Goal: Information Seeking & Learning: Learn about a topic

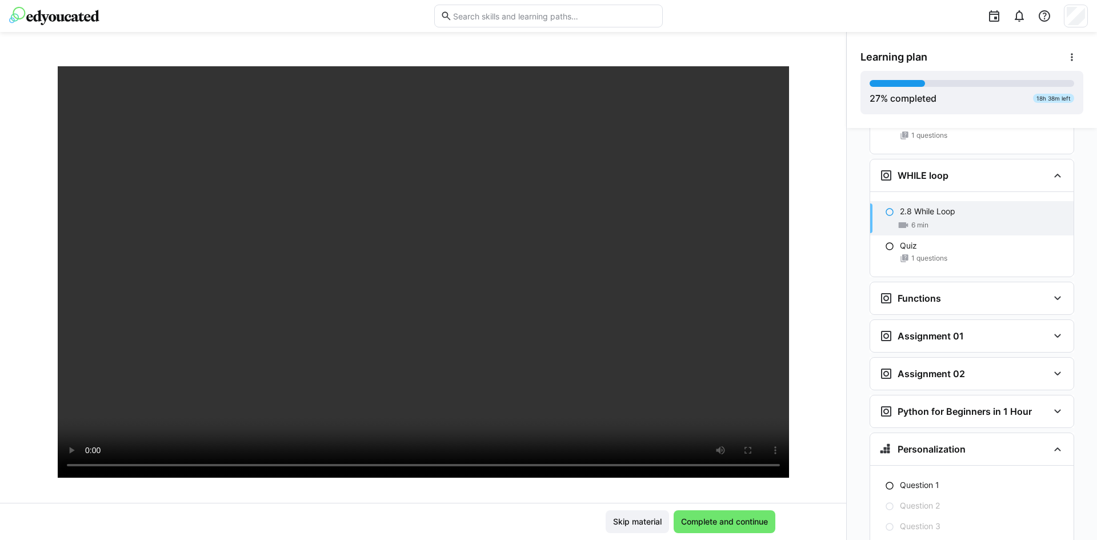
scroll to position [55, 0]
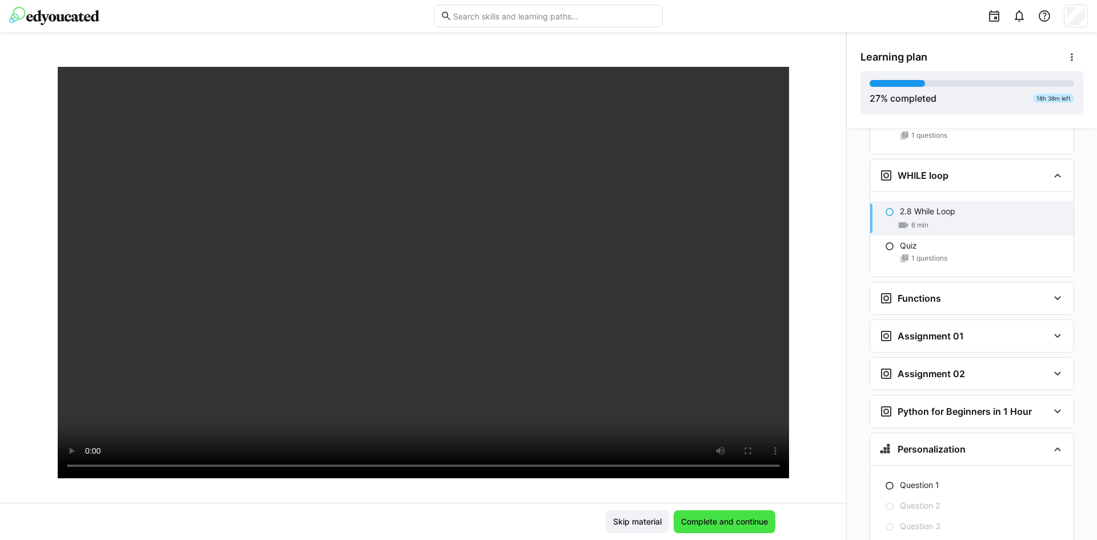
click at [720, 528] on span "Complete and continue" at bounding box center [725, 521] width 102 height 23
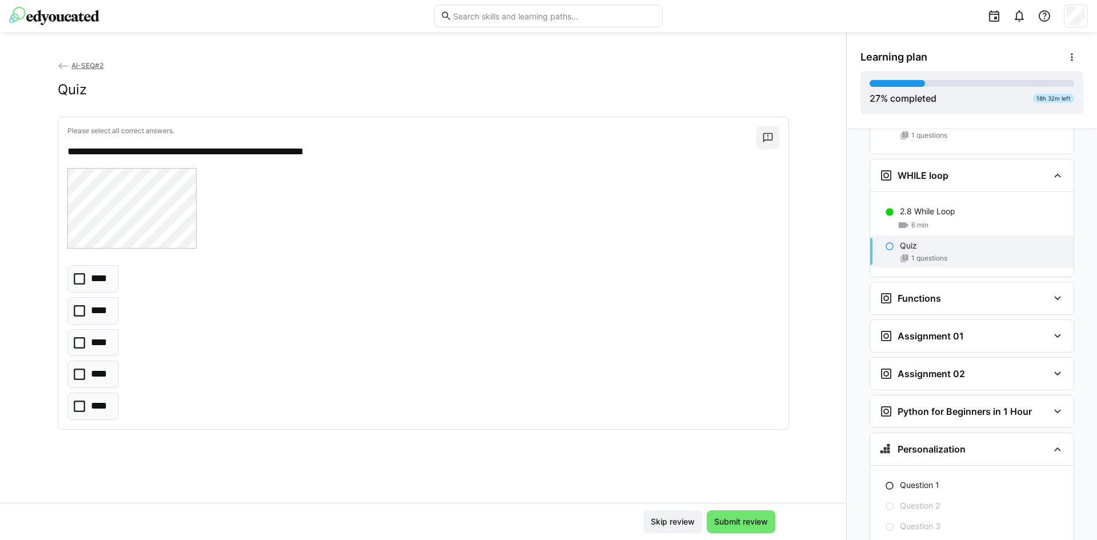
click at [81, 406] on icon at bounding box center [79, 406] width 11 height 11
click at [83, 346] on eds-checkbox "****" at bounding box center [92, 342] width 51 height 27
click at [77, 401] on icon at bounding box center [79, 406] width 11 height 11
click at [744, 517] on span "Submit review" at bounding box center [741, 521] width 57 height 11
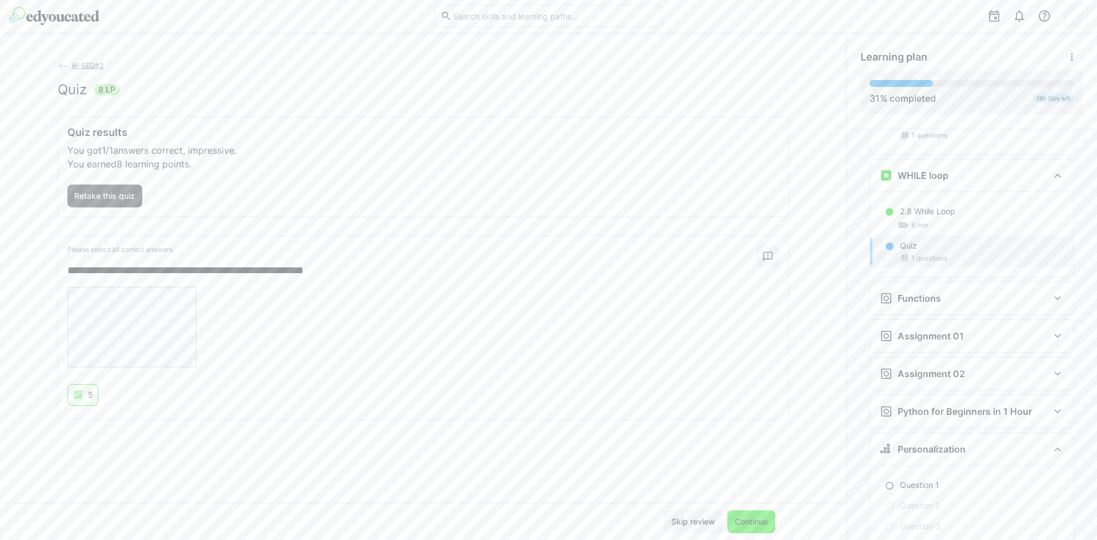
click at [749, 528] on span "Continue" at bounding box center [752, 521] width 48 height 23
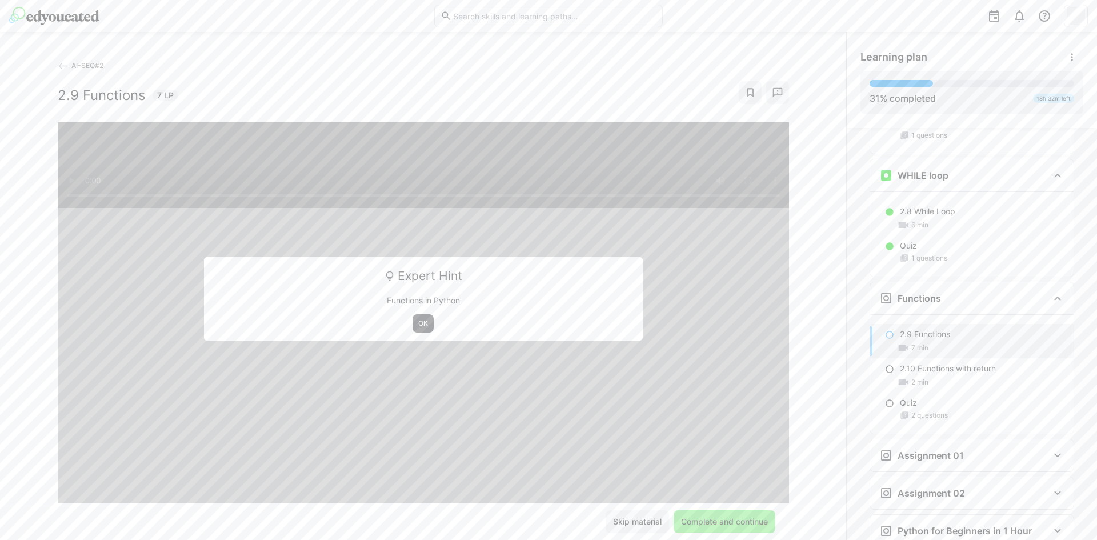
scroll to position [1669, 0]
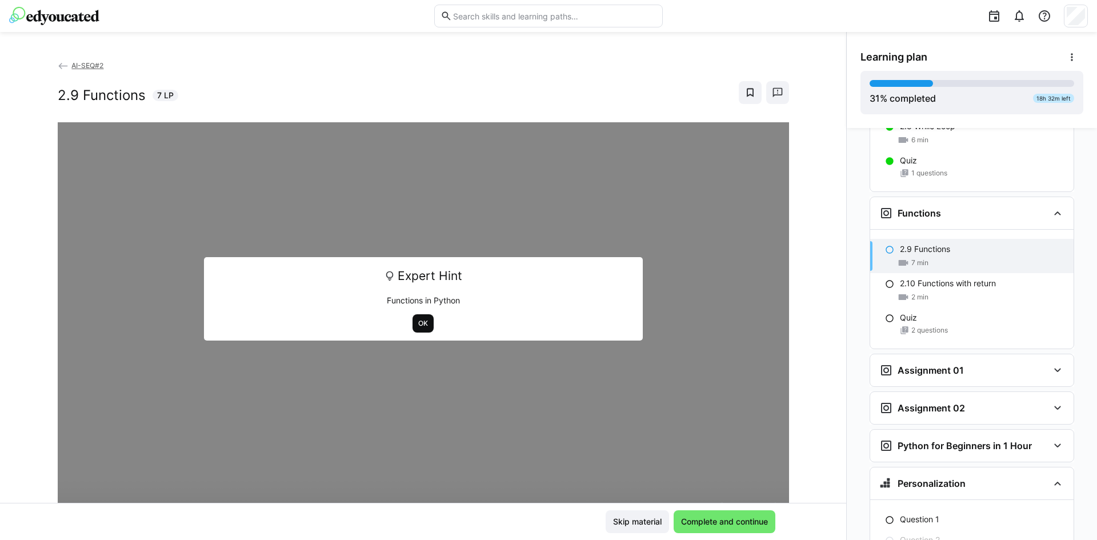
click at [413, 331] on span "OK" at bounding box center [423, 323] width 21 height 18
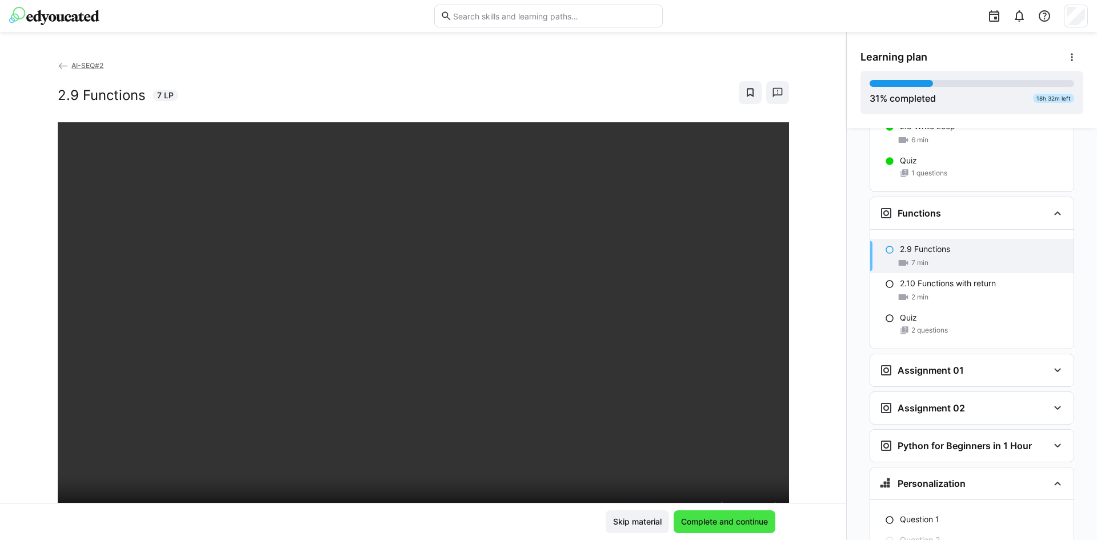
click at [716, 518] on span "Complete and continue" at bounding box center [725, 521] width 90 height 11
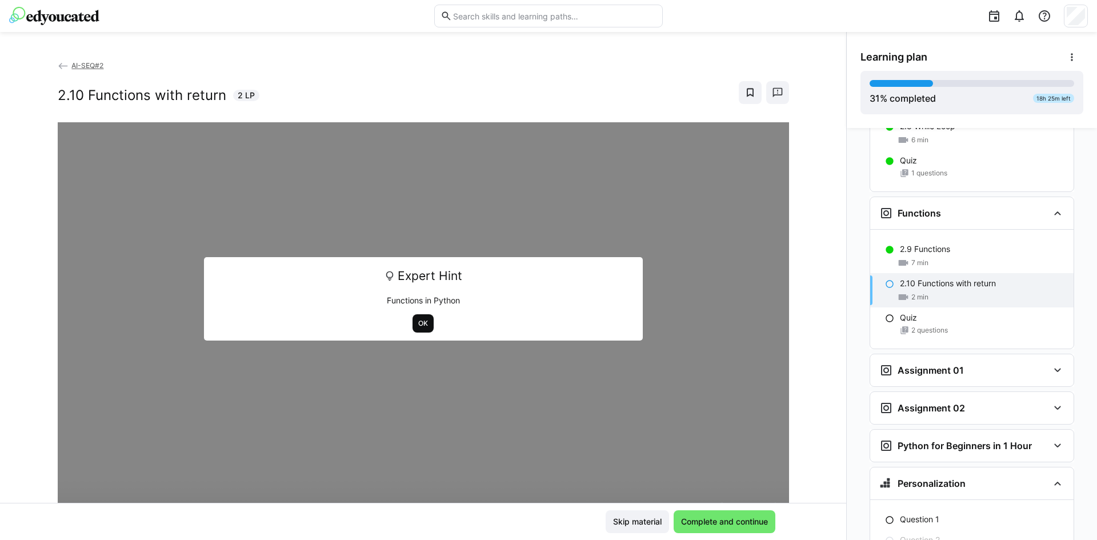
click at [413, 318] on span "OK" at bounding box center [423, 323] width 21 height 18
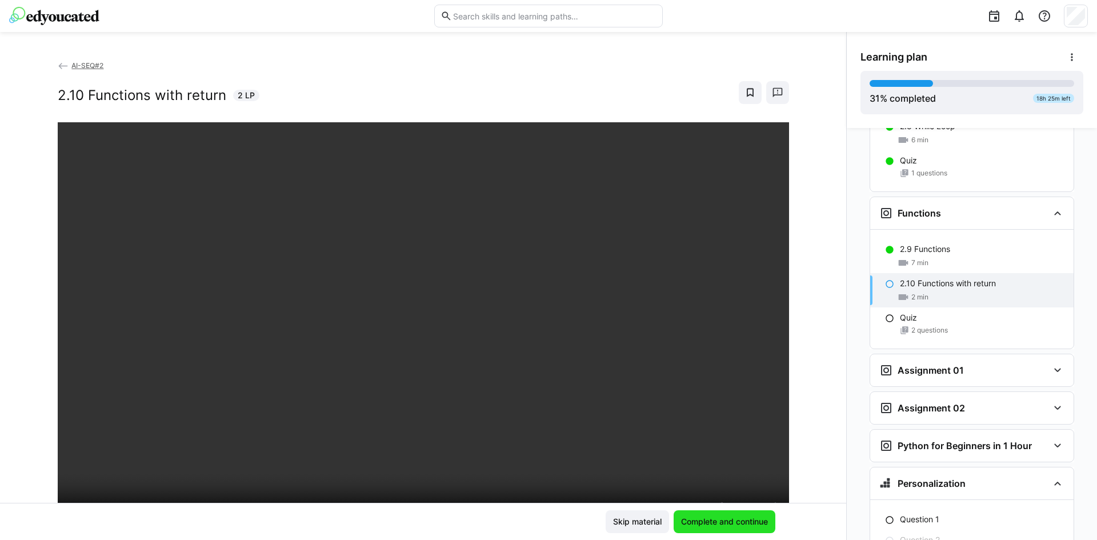
click at [705, 523] on span "Complete and continue" at bounding box center [725, 521] width 90 height 11
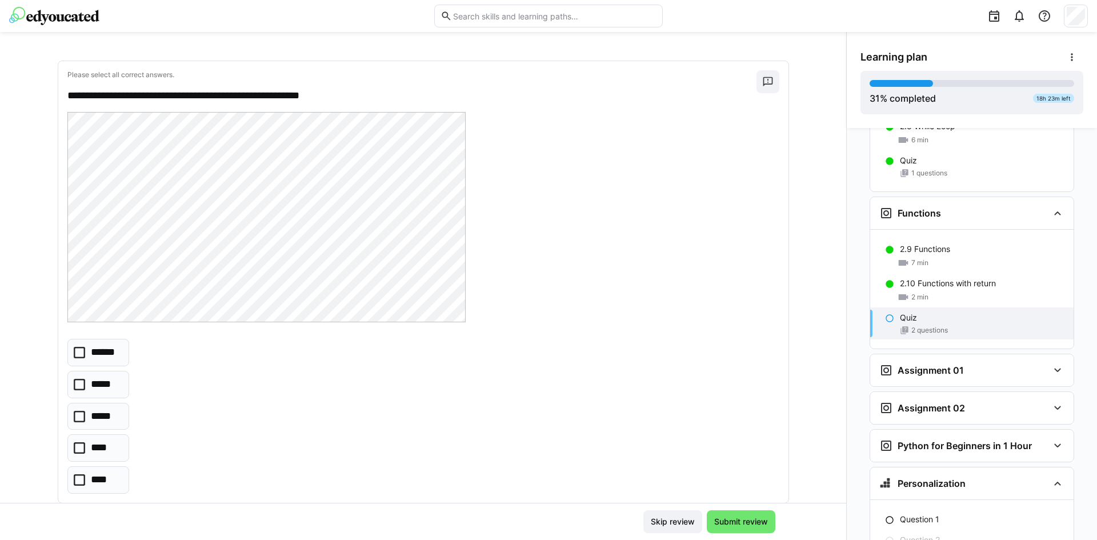
scroll to position [57, 0]
click at [77, 354] on icon at bounding box center [79, 351] width 11 height 11
click at [750, 520] on span "Submit review" at bounding box center [741, 521] width 57 height 11
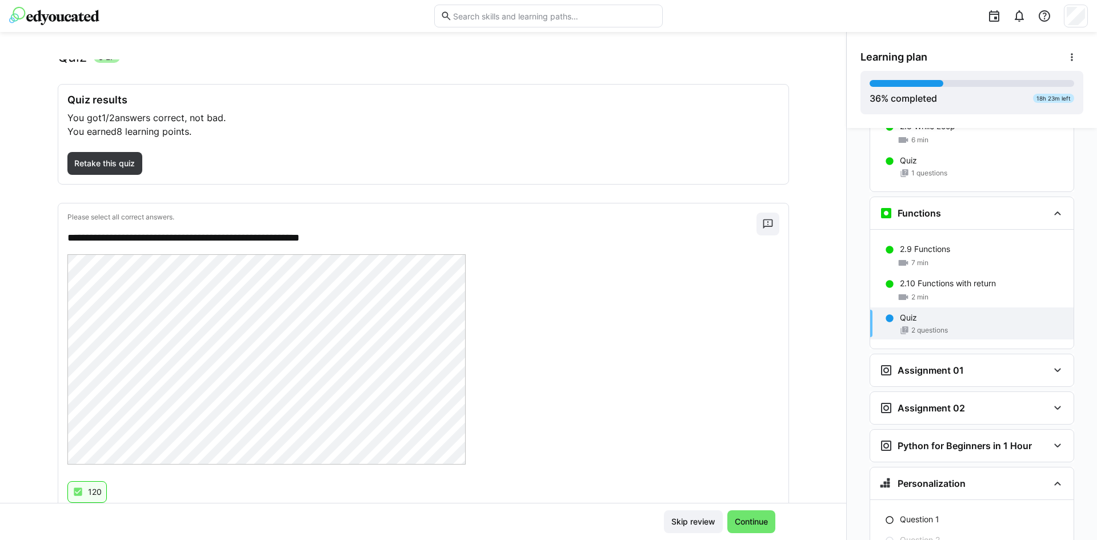
scroll to position [0, 0]
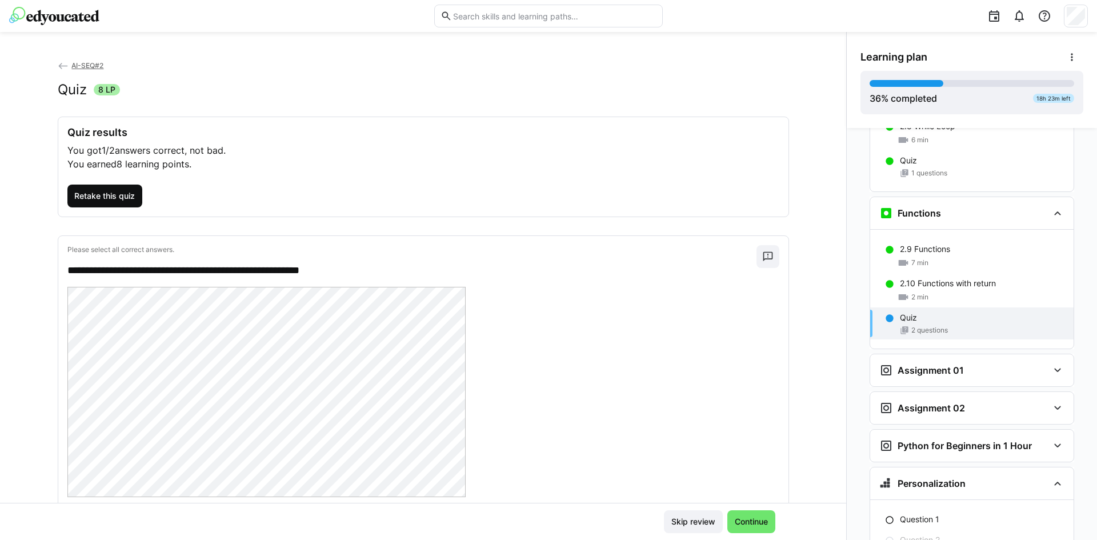
click at [115, 195] on span "Retake this quiz" at bounding box center [105, 195] width 64 height 11
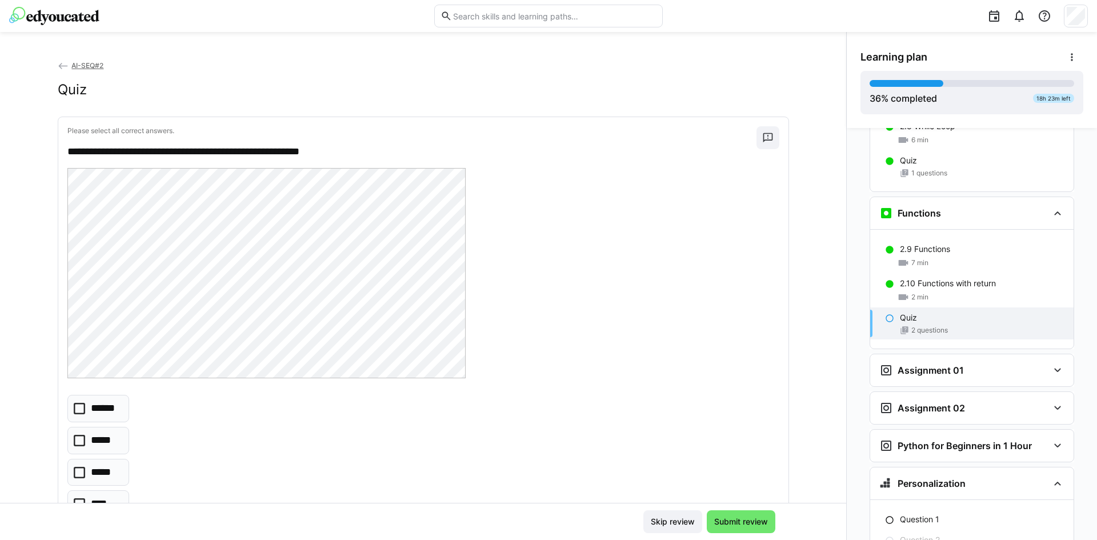
click at [75, 408] on icon at bounding box center [79, 408] width 11 height 11
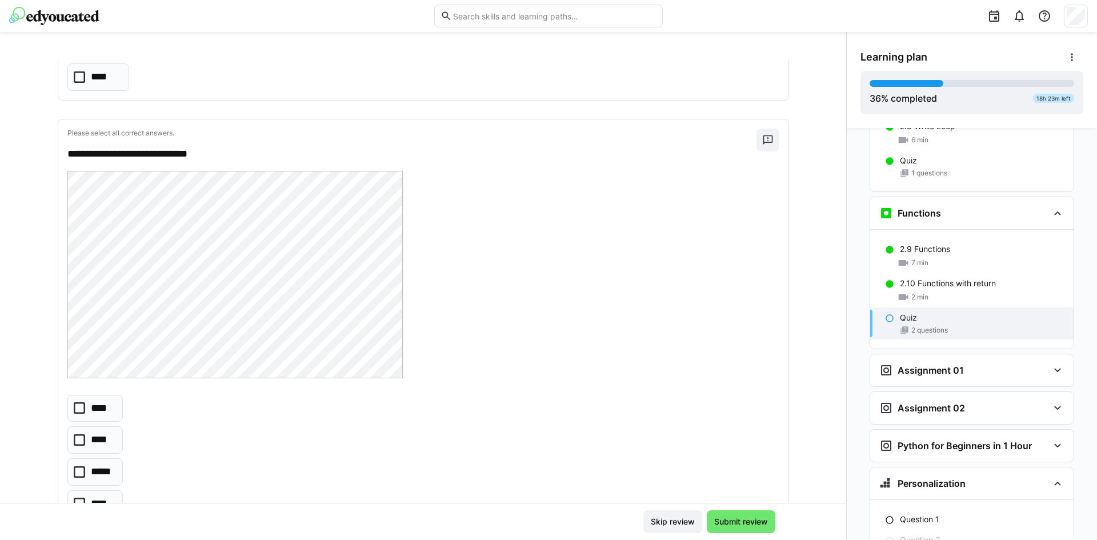
scroll to position [460, 0]
drag, startPoint x: 351, startPoint y: 419, endPoint x: 79, endPoint y: 473, distance: 277.4
click at [79, 473] on icon at bounding box center [79, 471] width 11 height 11
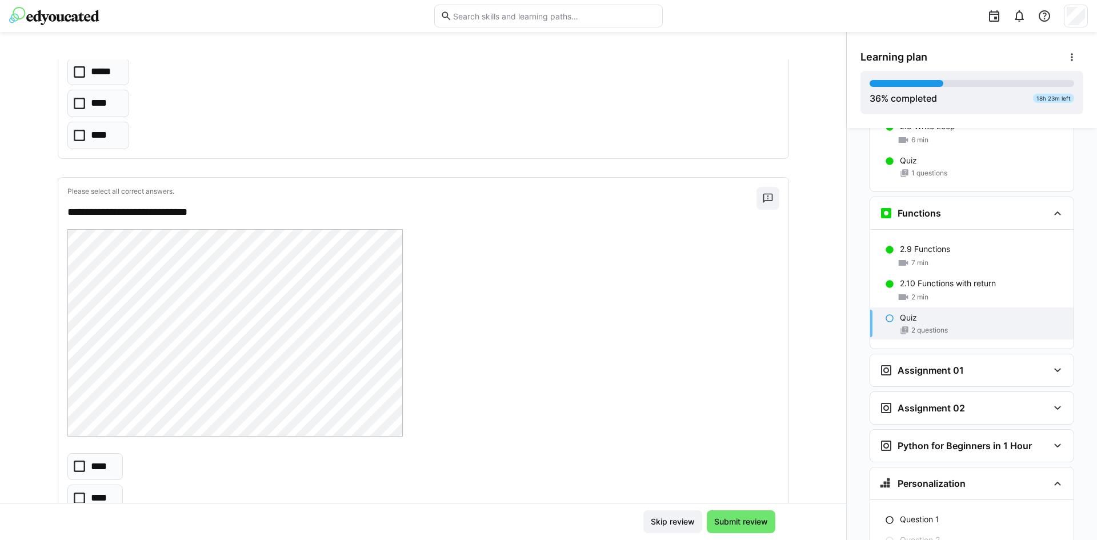
scroll to position [419, 0]
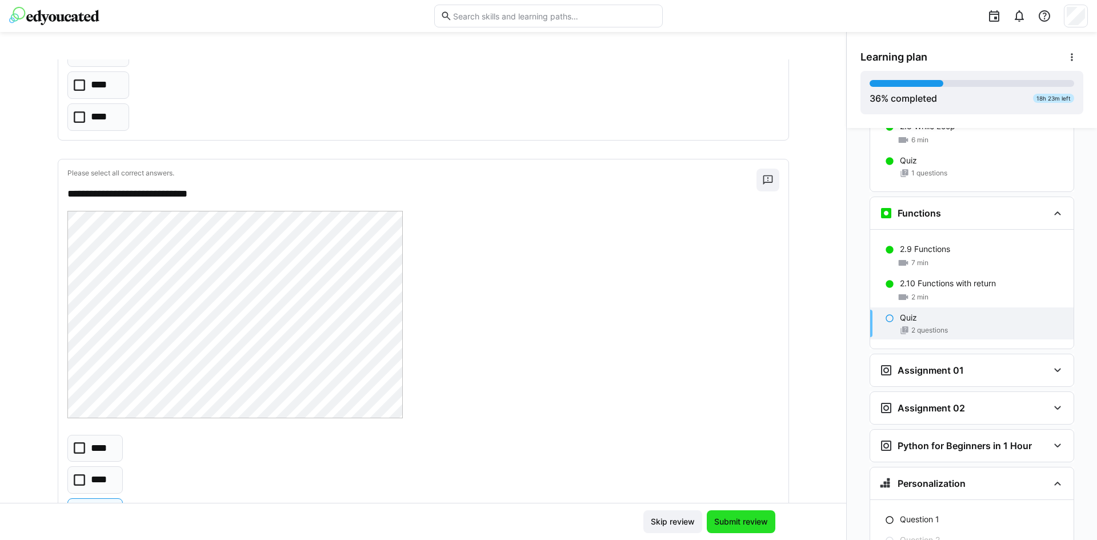
click at [725, 518] on span "Submit review" at bounding box center [741, 521] width 57 height 11
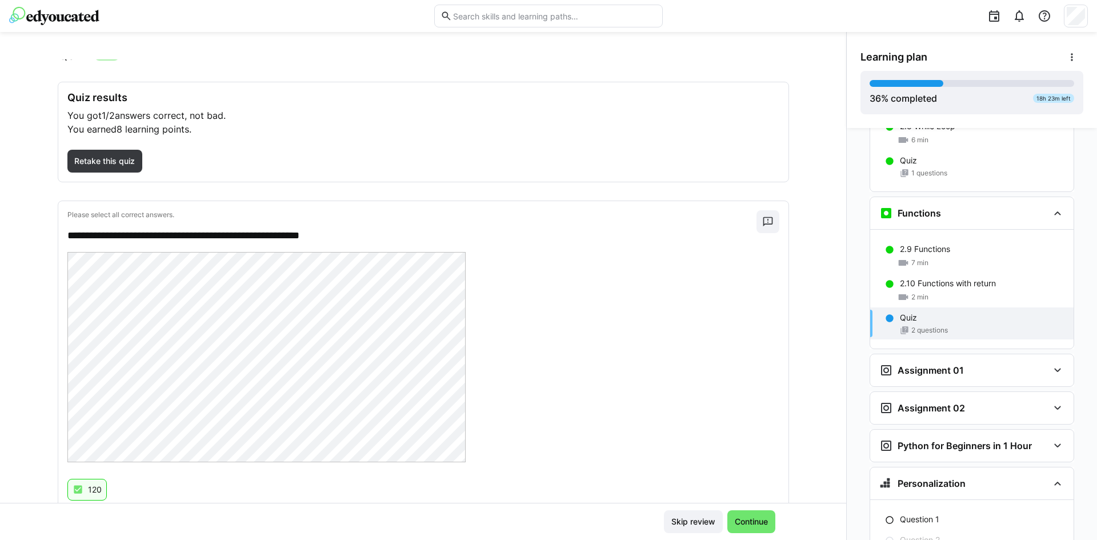
scroll to position [26, 0]
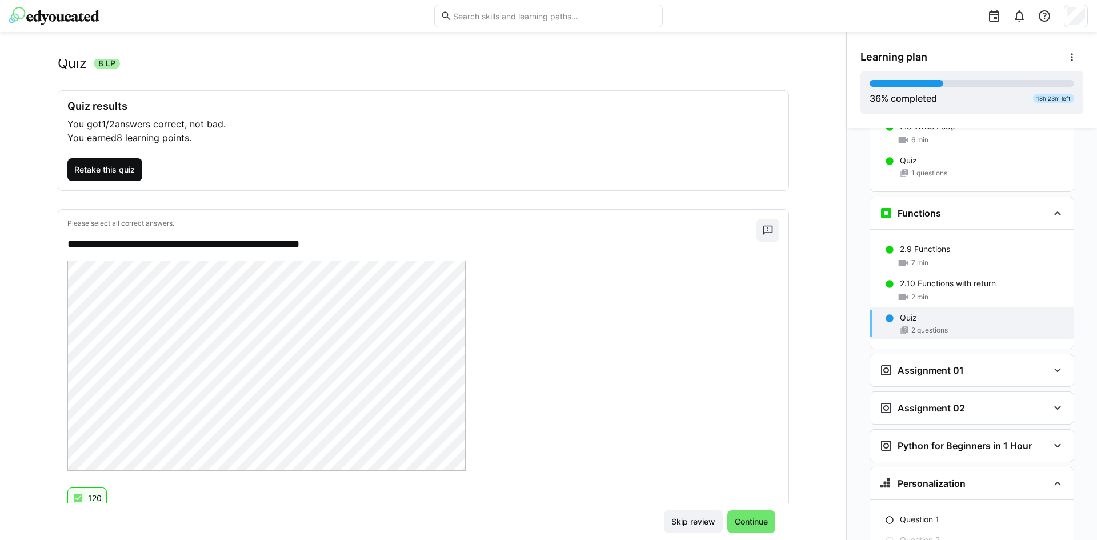
click at [109, 166] on span "Retake this quiz" at bounding box center [105, 169] width 64 height 11
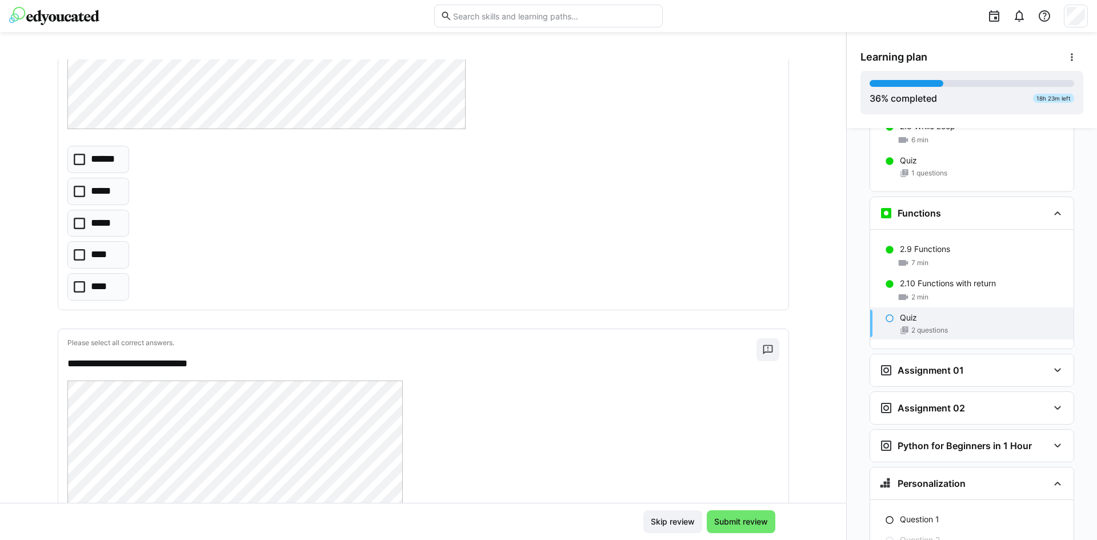
scroll to position [250, 0]
click at [74, 163] on icon at bounding box center [79, 158] width 11 height 11
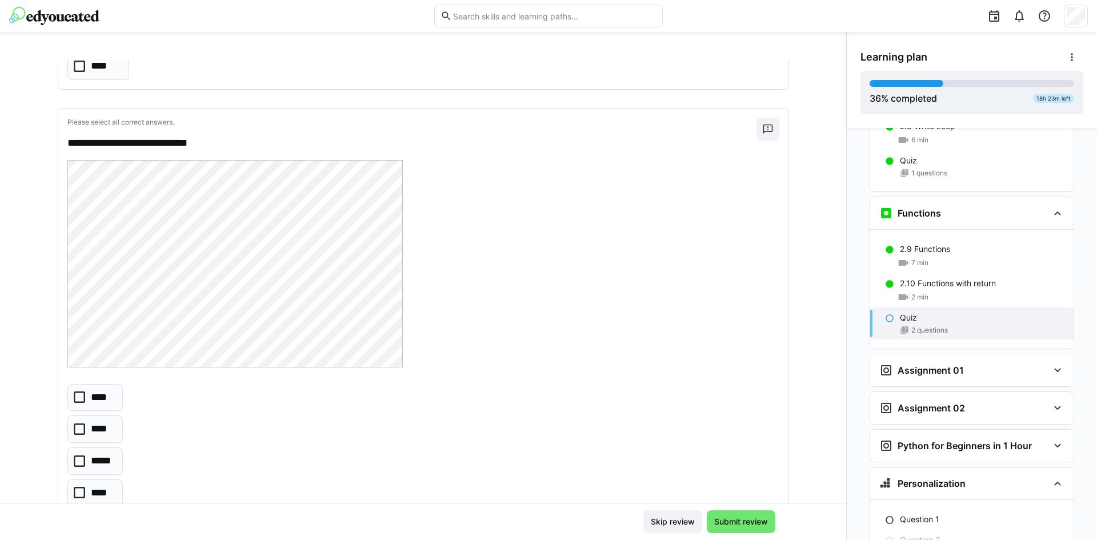
scroll to position [470, 0]
click at [82, 395] on eds-checkbox "****" at bounding box center [95, 397] width 56 height 27
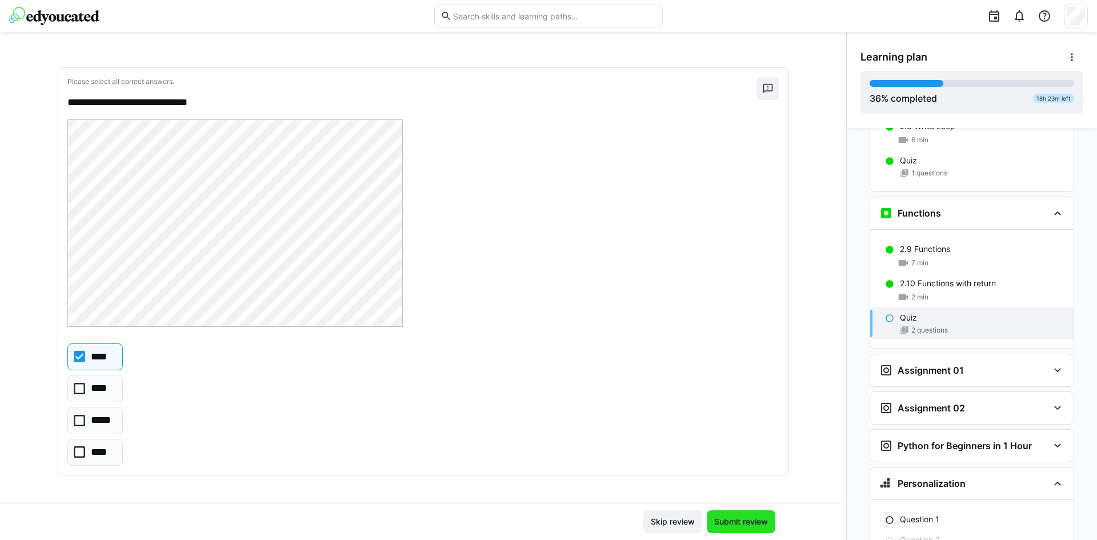
click at [744, 522] on span "Submit review" at bounding box center [741, 521] width 57 height 11
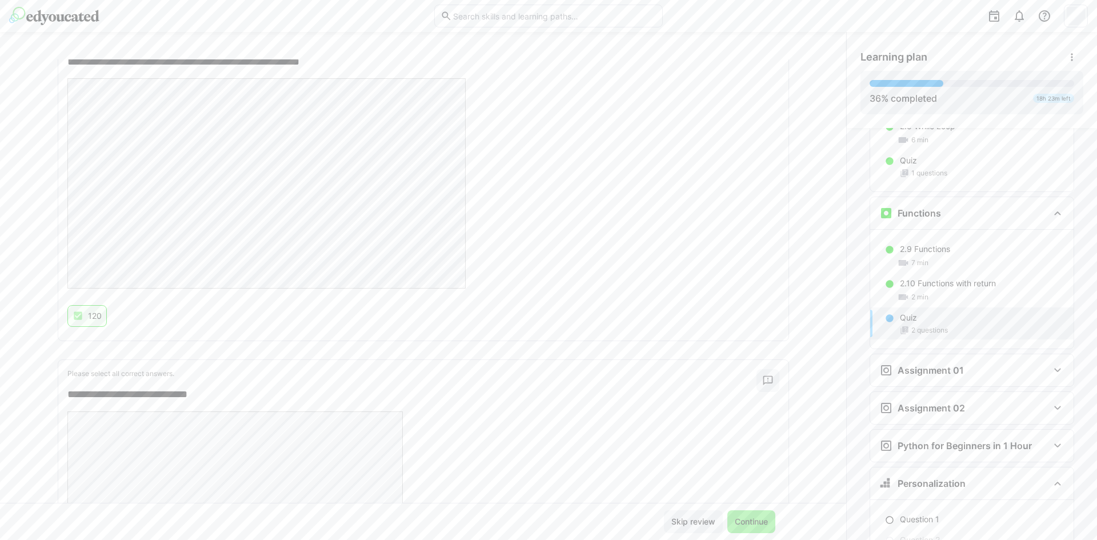
scroll to position [405, 0]
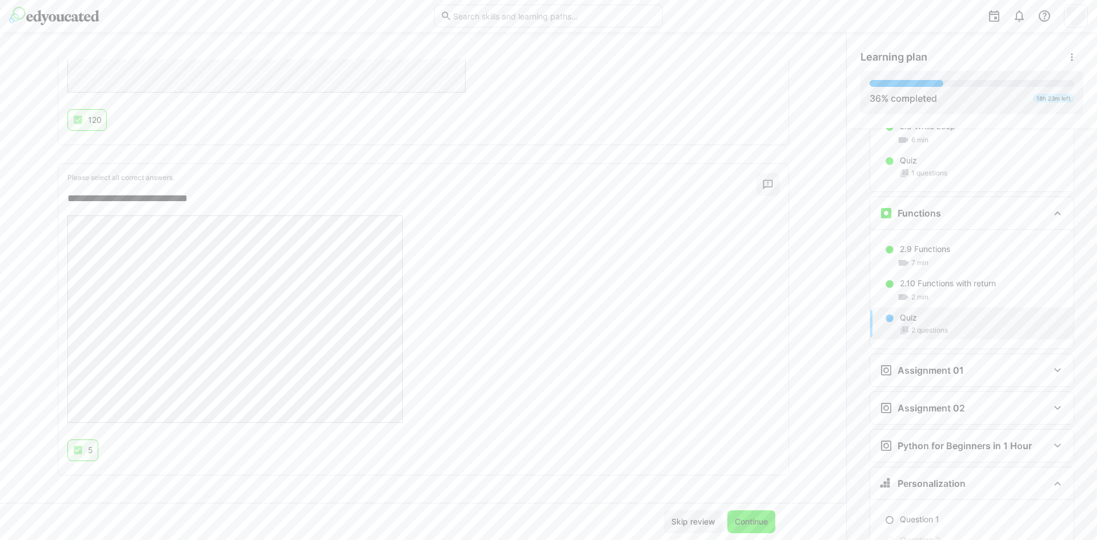
click at [761, 518] on span "Continue" at bounding box center [751, 521] width 37 height 11
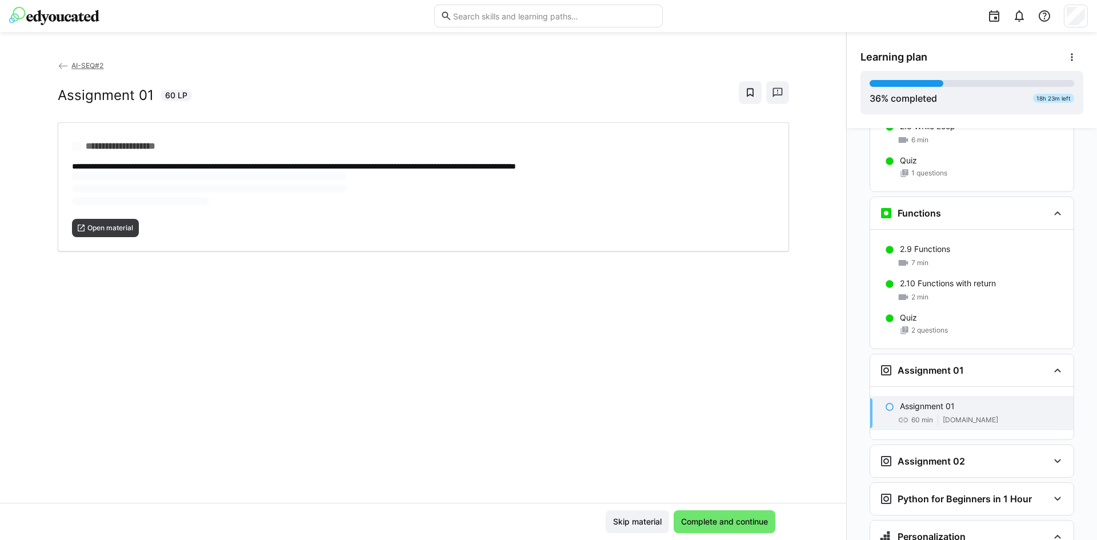
scroll to position [1788, 0]
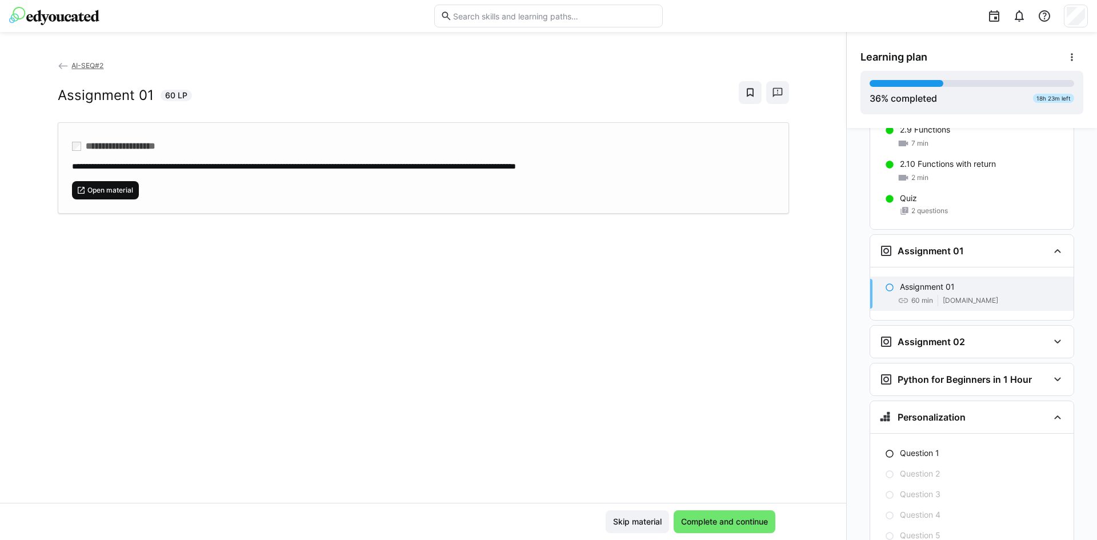
click at [113, 194] on span "Open material" at bounding box center [105, 190] width 67 height 18
